Goal: Find specific page/section: Find specific page/section

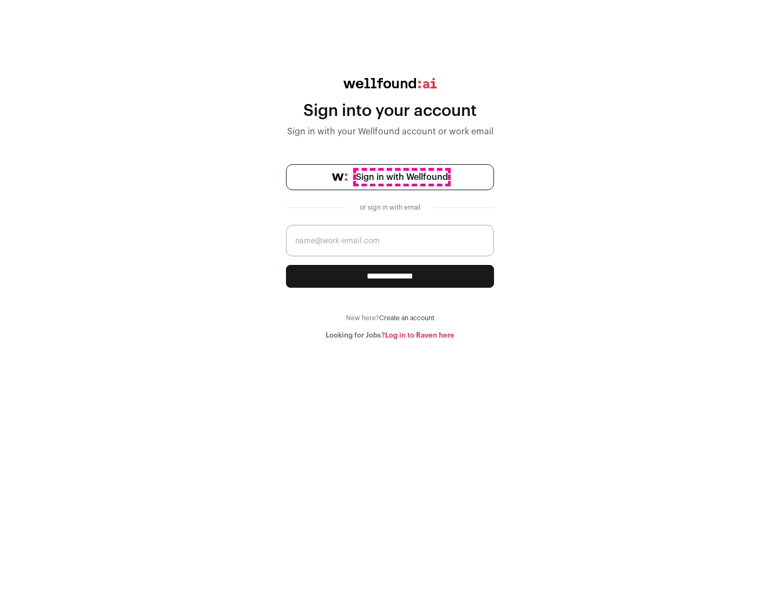
click at [401, 177] on span "Sign in with Wellfound" at bounding box center [402, 177] width 92 height 13
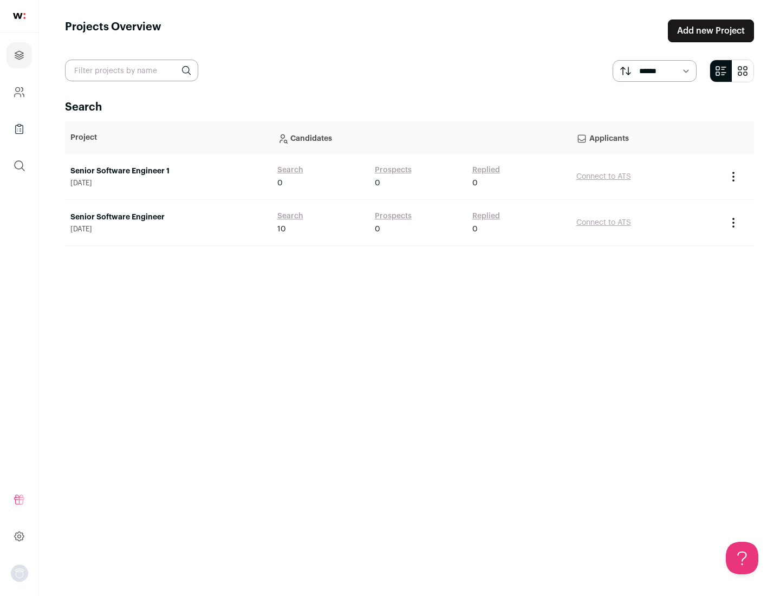
click at [168, 217] on link "Senior Software Engineer" at bounding box center [168, 217] width 196 height 11
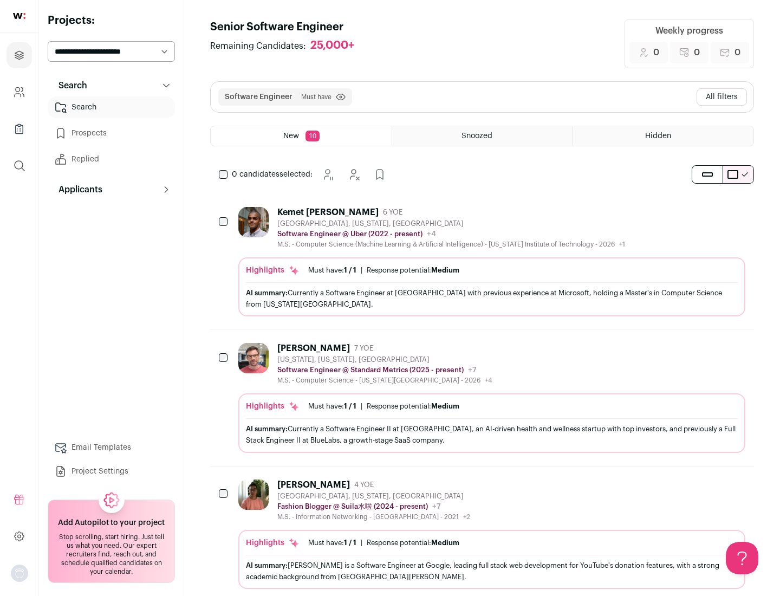
click at [482, 261] on div "Highlights Must have: 1 / 1 How many must haves have been fulfilled? | Response…" at bounding box center [491, 286] width 507 height 59
